Goal: Task Accomplishment & Management: Use online tool/utility

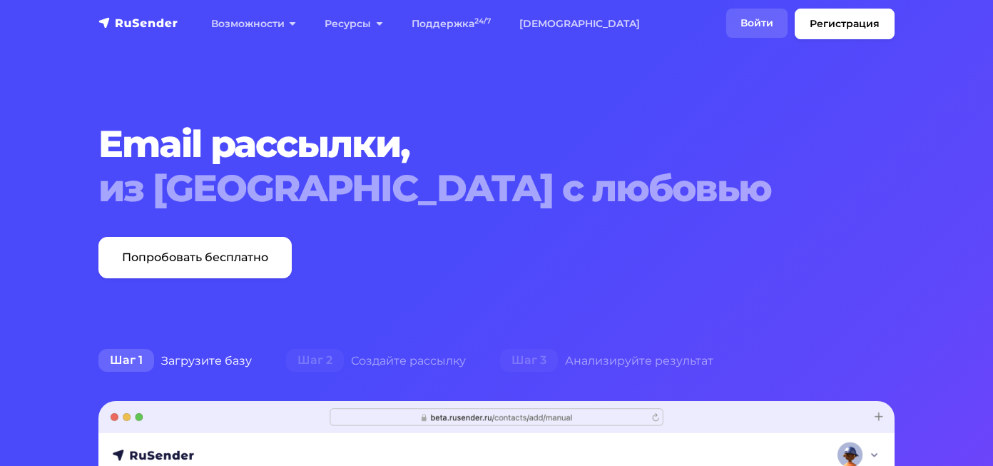
click at [749, 22] on link "Войти" at bounding box center [756, 23] width 61 height 29
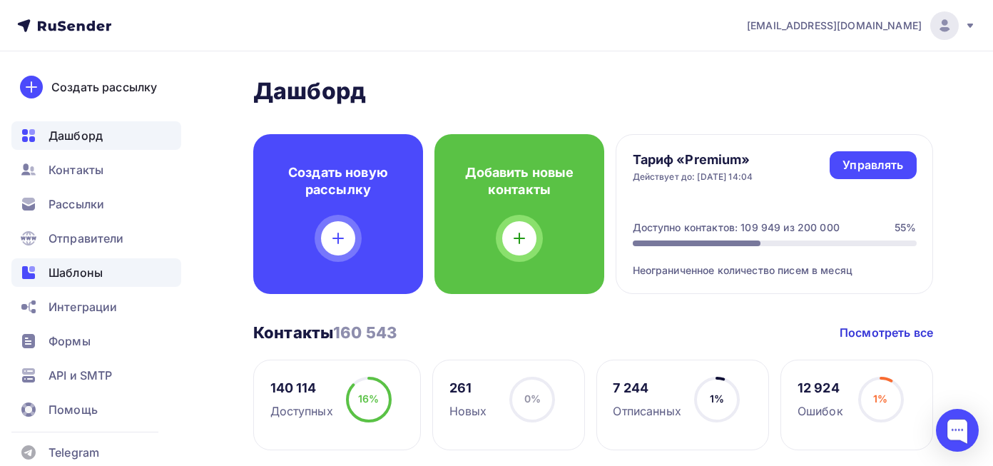
click at [113, 261] on div "Шаблоны" at bounding box center [96, 272] width 170 height 29
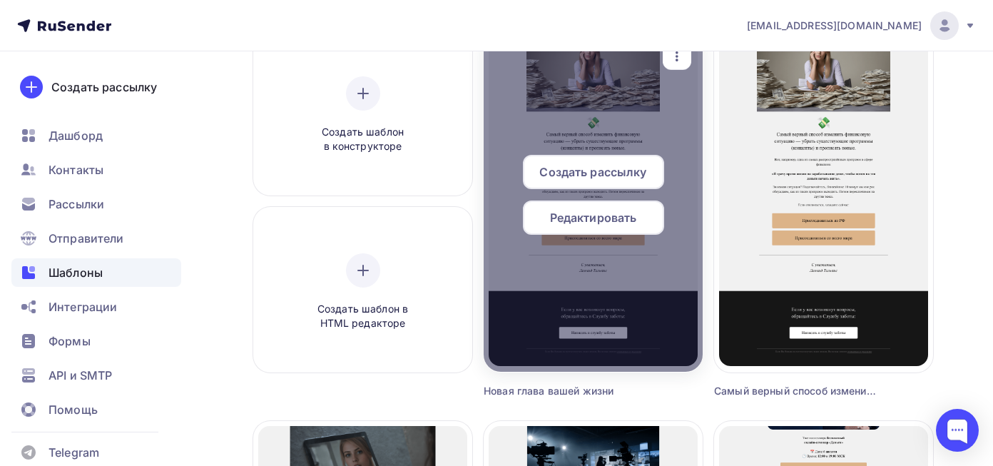
scroll to position [168, 0]
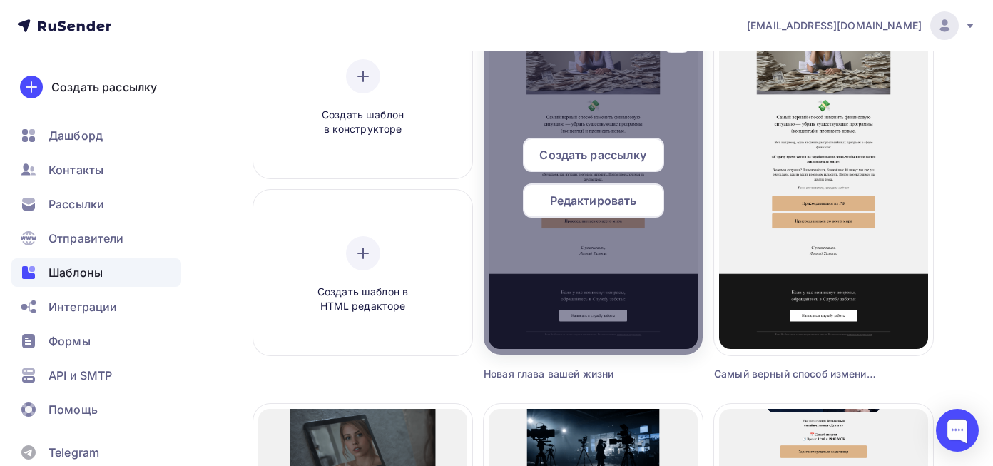
click at [576, 205] on span "Редактировать" at bounding box center [593, 200] width 87 height 17
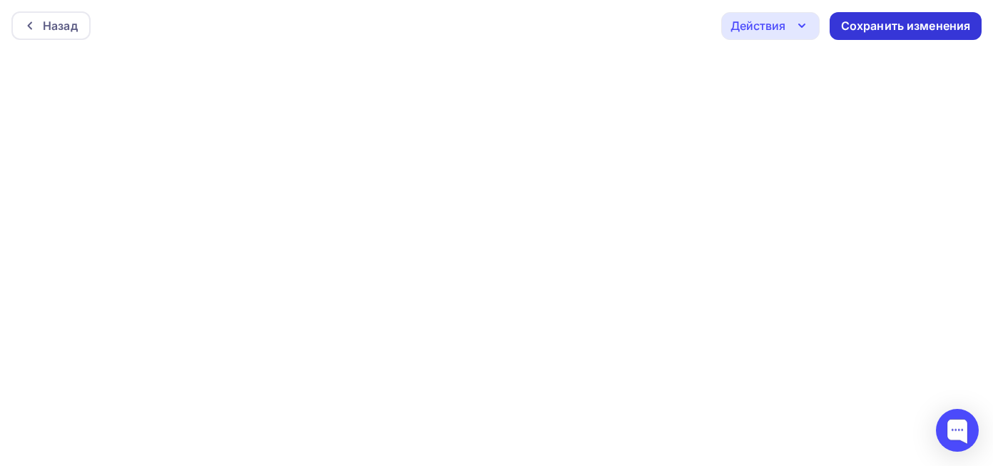
click at [894, 21] on div "Сохранить изменения" at bounding box center [906, 26] width 130 height 16
